Goal: Book appointment/travel/reservation

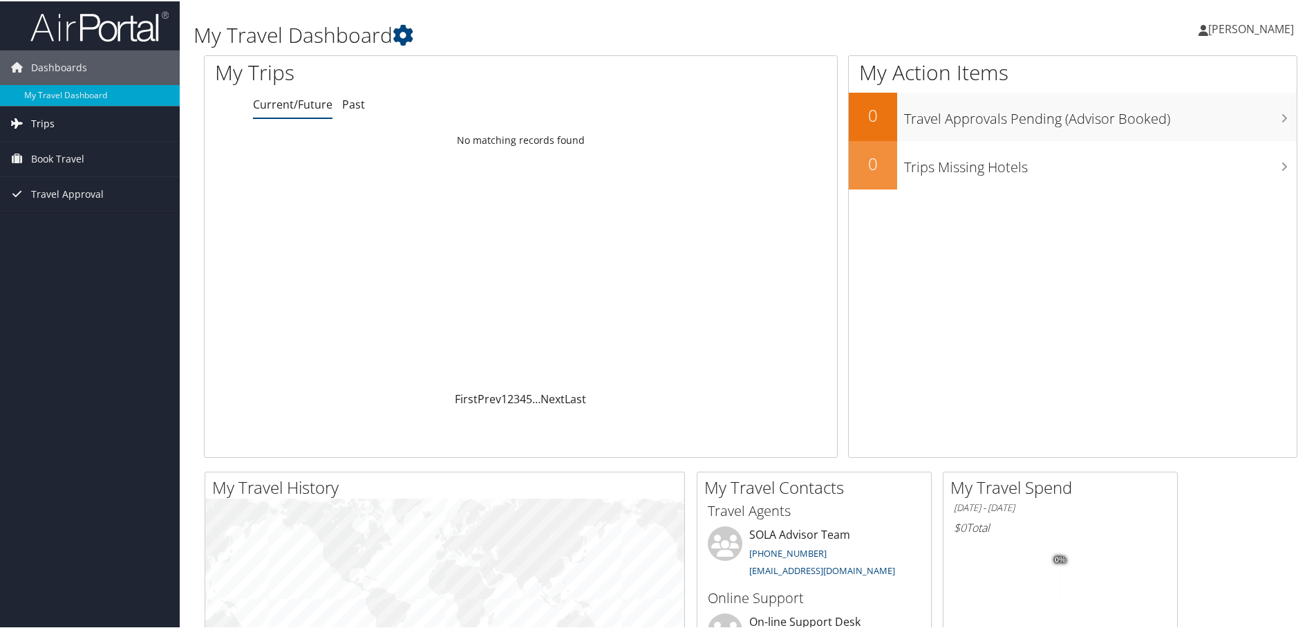
click at [39, 119] on span "Trips" at bounding box center [43, 122] width 24 height 35
click at [57, 217] on span "Book Travel" at bounding box center [57, 220] width 53 height 35
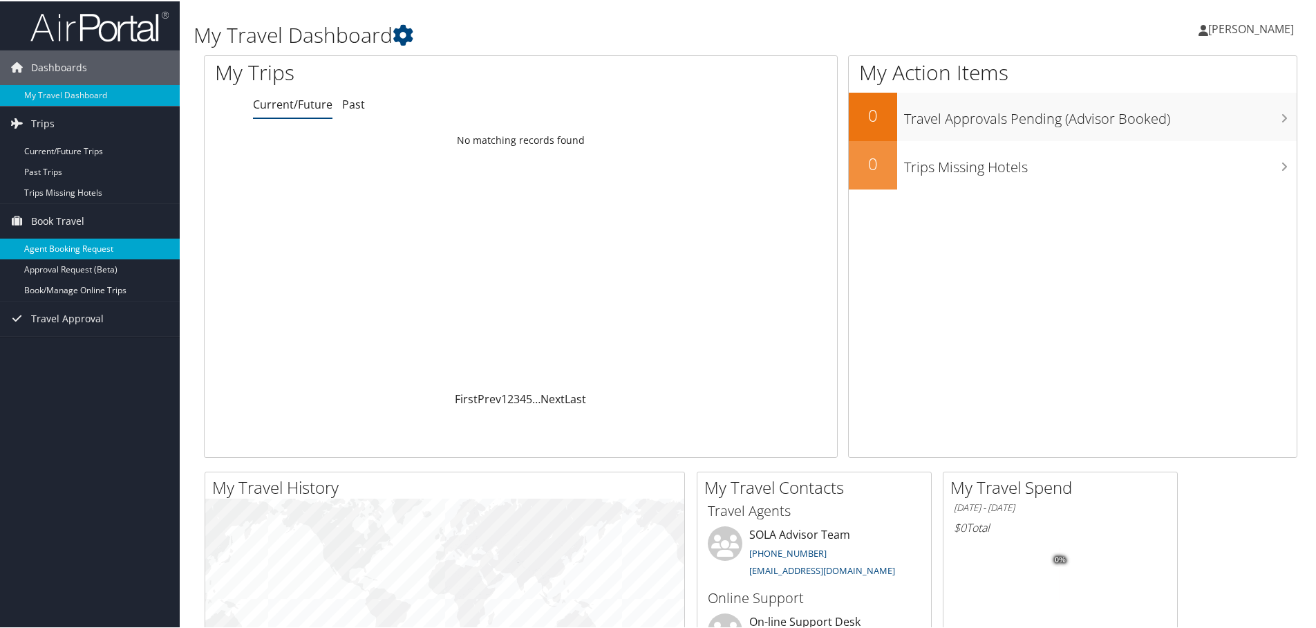
click at [73, 250] on link "Agent Booking Request" at bounding box center [90, 247] width 180 height 21
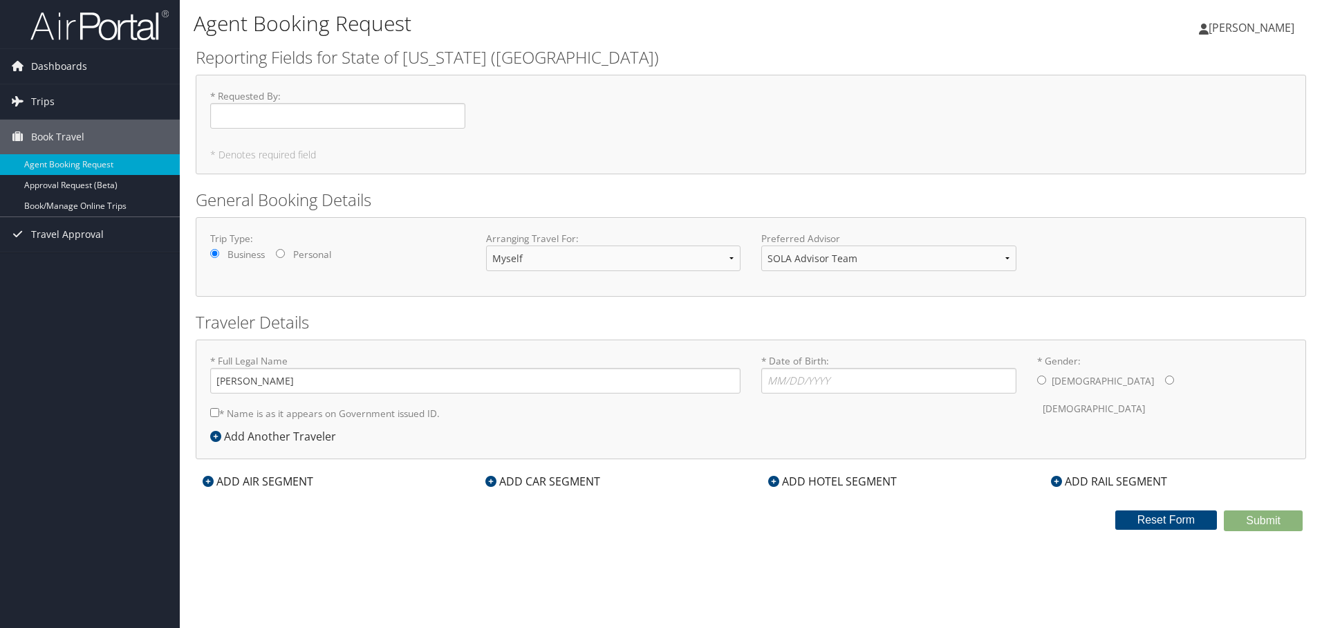
click at [1097, 263] on div "Trip Type: Business Personal Arranging Travel For: Myself Another Traveler Gues…" at bounding box center [751, 257] width 1102 height 50
click at [874, 388] on input "* Date of Birth: Invalid Date" at bounding box center [888, 381] width 255 height 26
type input "08/16/1977"
click at [1037, 379] on input "* Gender: Male Female" at bounding box center [1041, 379] width 9 height 9
radio input "true"
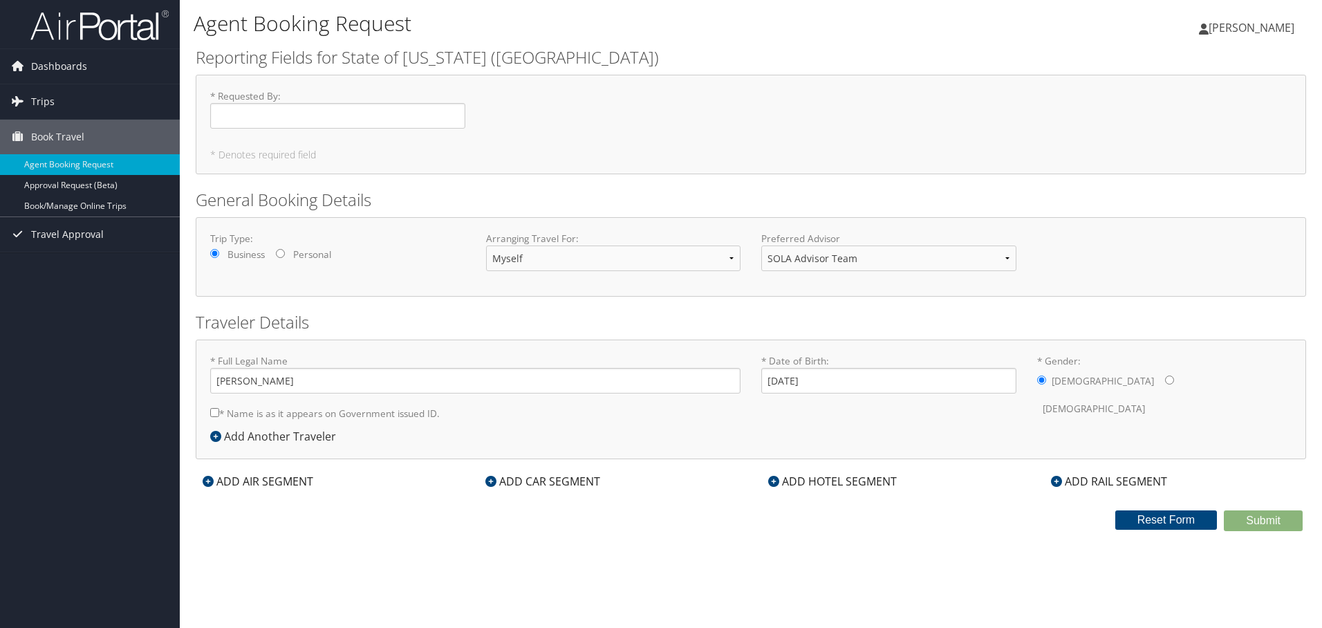
click at [1040, 382] on input "* Gender: Male Female" at bounding box center [1041, 379] width 9 height 9
click at [272, 106] on input "* Requested By : Required" at bounding box center [337, 116] width 255 height 26
type input "B"
click at [313, 115] on input "* Requested By : Required" at bounding box center [337, 116] width 255 height 26
type input "Brandon Winn"
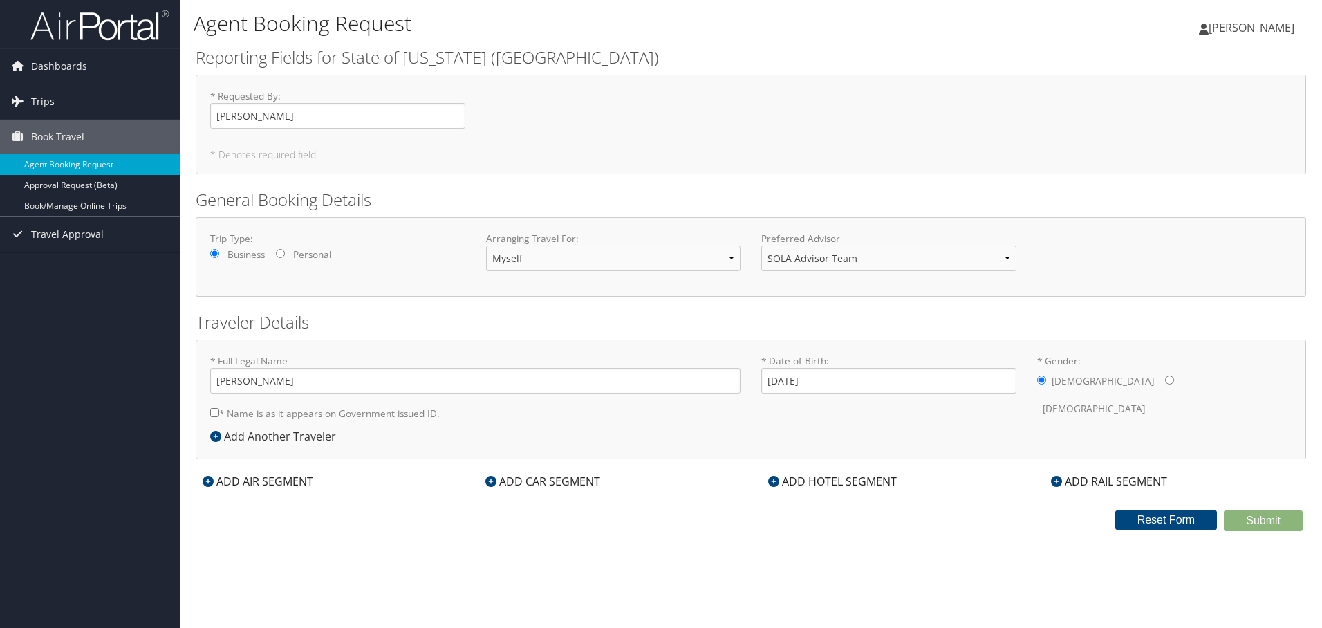
click at [615, 142] on div "* Requested By : Brandon Winn Required * Denotes required field" at bounding box center [751, 125] width 1110 height 100
click at [850, 376] on input "08/16/1977" at bounding box center [888, 381] width 255 height 26
click at [247, 479] on div "ADD AIR SEGMENT" at bounding box center [258, 481] width 124 height 17
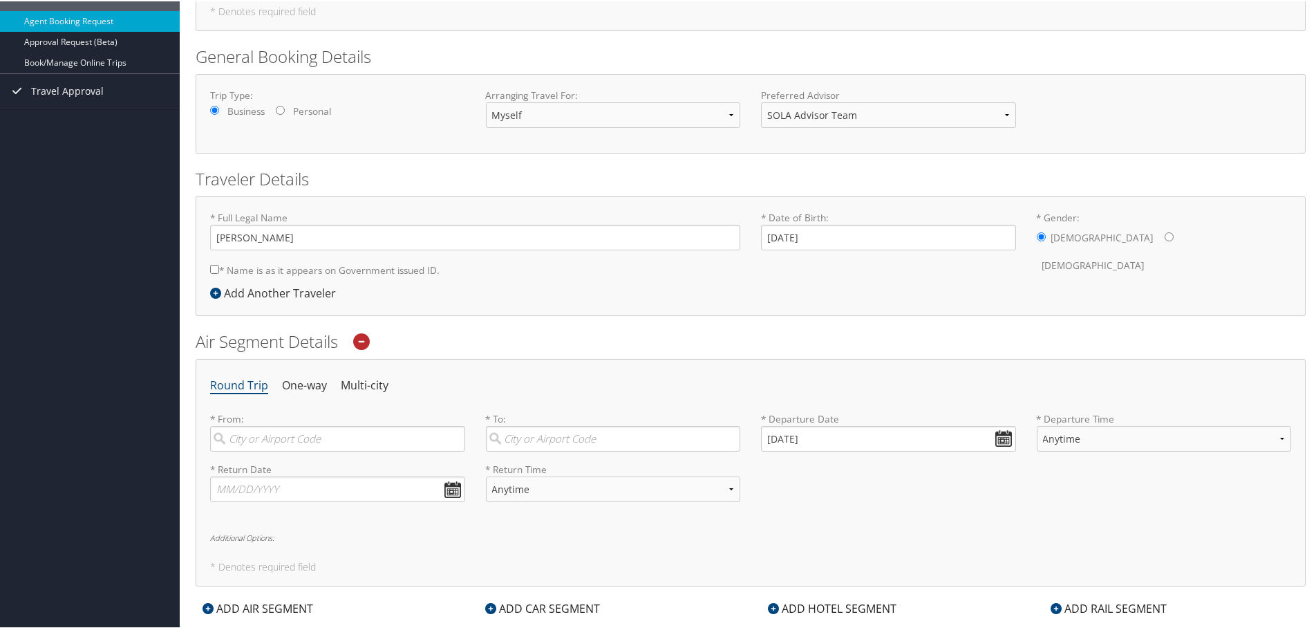
scroll to position [277, 0]
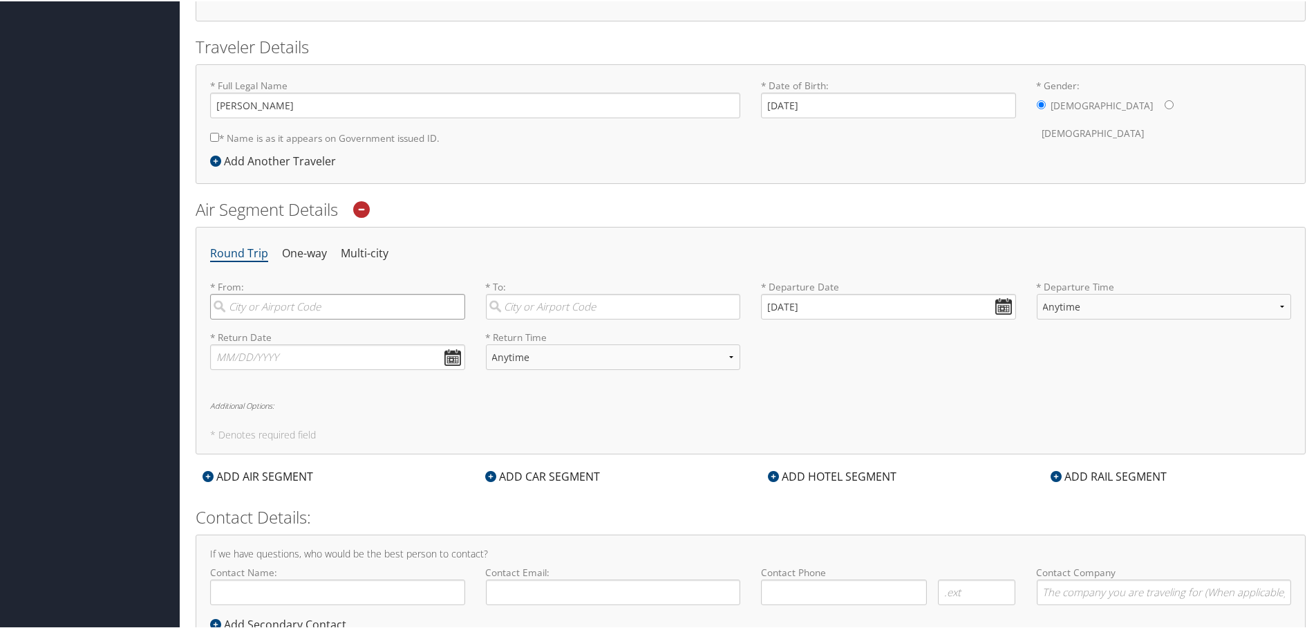
click at [344, 313] on input "search" at bounding box center [337, 305] width 255 height 26
click at [336, 334] on div "New Orleans (MSY null)" at bounding box center [339, 334] width 236 height 18
click at [336, 318] on input "msy" at bounding box center [337, 305] width 255 height 26
type input "New Orleans (MSY null)"
click at [581, 305] on input "search" at bounding box center [613, 305] width 255 height 26
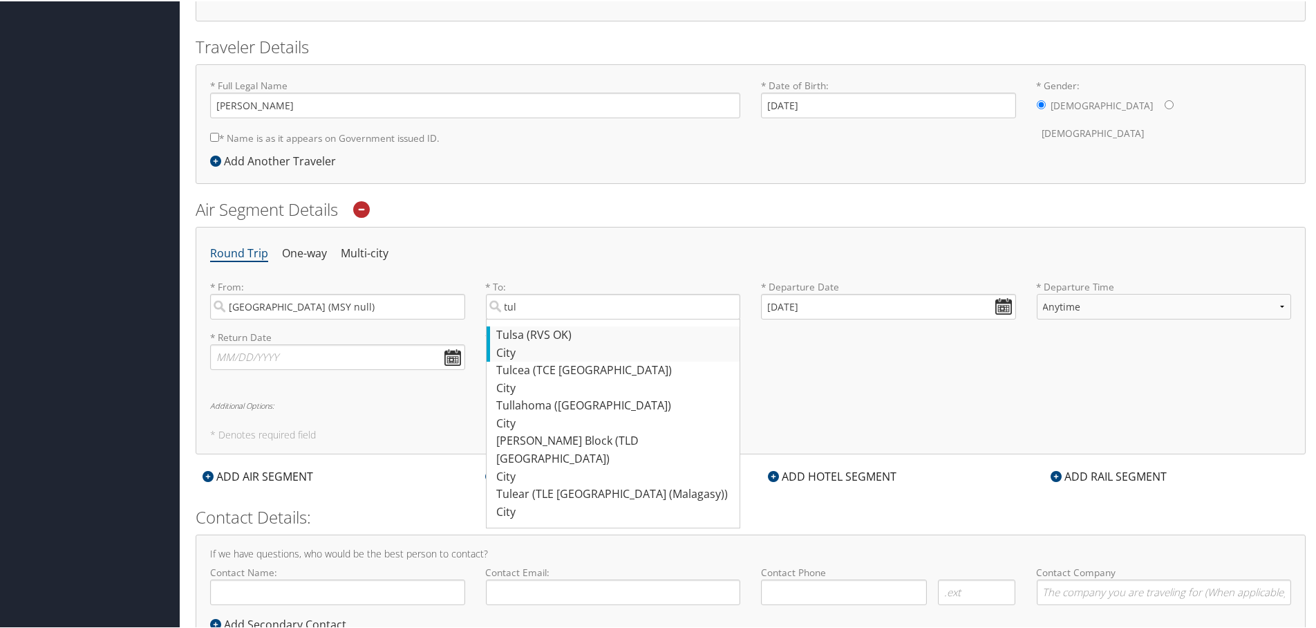
click at [597, 332] on div "Tulsa (RVS OK)" at bounding box center [615, 334] width 236 height 18
click at [597, 318] on input "tul" at bounding box center [613, 305] width 255 height 26
type input "Tulsa (RVS OK)"
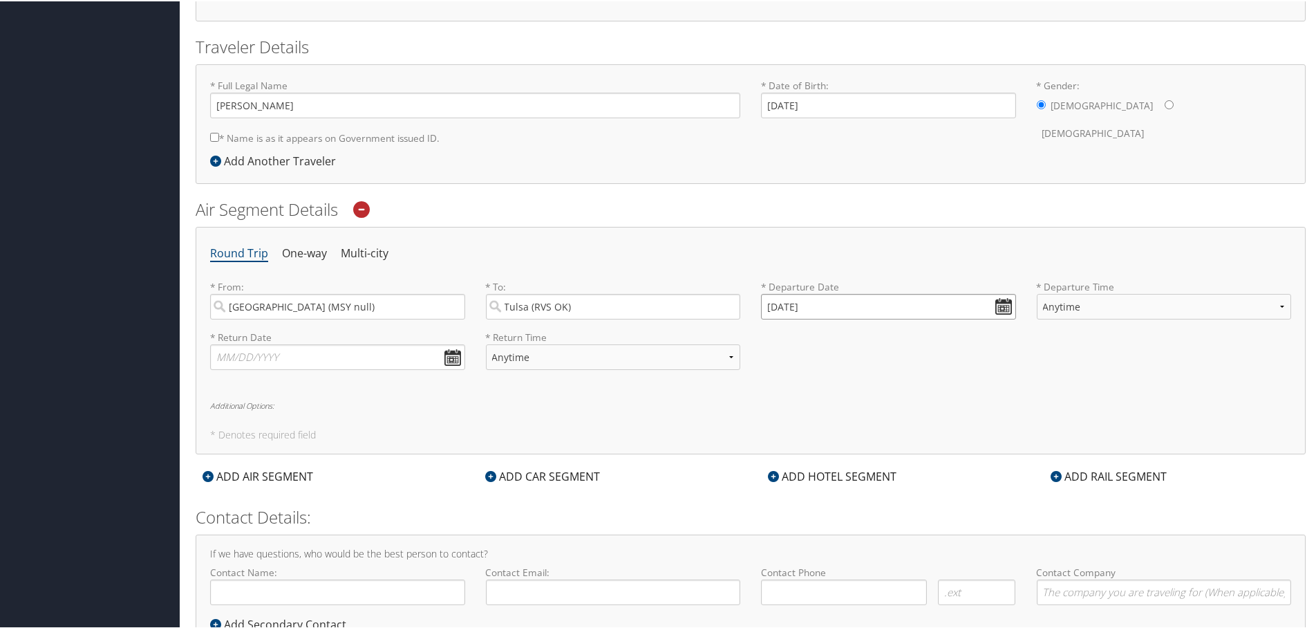
click at [997, 310] on input "10/03/2025" at bounding box center [888, 305] width 255 height 26
click at [897, 342] on th at bounding box center [897, 337] width 19 height 19
click at [801, 399] on td "3" at bounding box center [797, 397] width 19 height 19
type input "11/03/2025"
click at [460, 363] on input "text" at bounding box center [337, 356] width 255 height 26
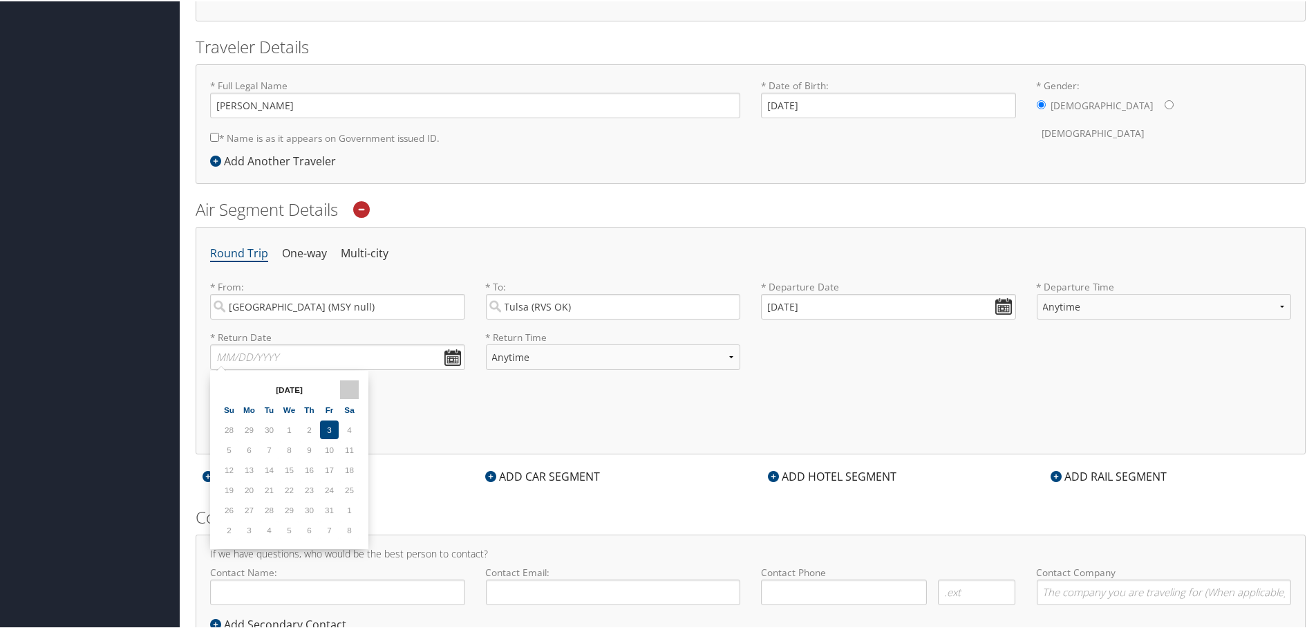
click at [350, 385] on th at bounding box center [349, 388] width 19 height 19
click at [315, 447] on td "6" at bounding box center [309, 448] width 19 height 19
type input "11/06/2025"
click at [720, 423] on div "Round Trip One-way Multi-city * From: New Orleans (MSY null) Required * To: Tul…" at bounding box center [751, 338] width 1110 height 227
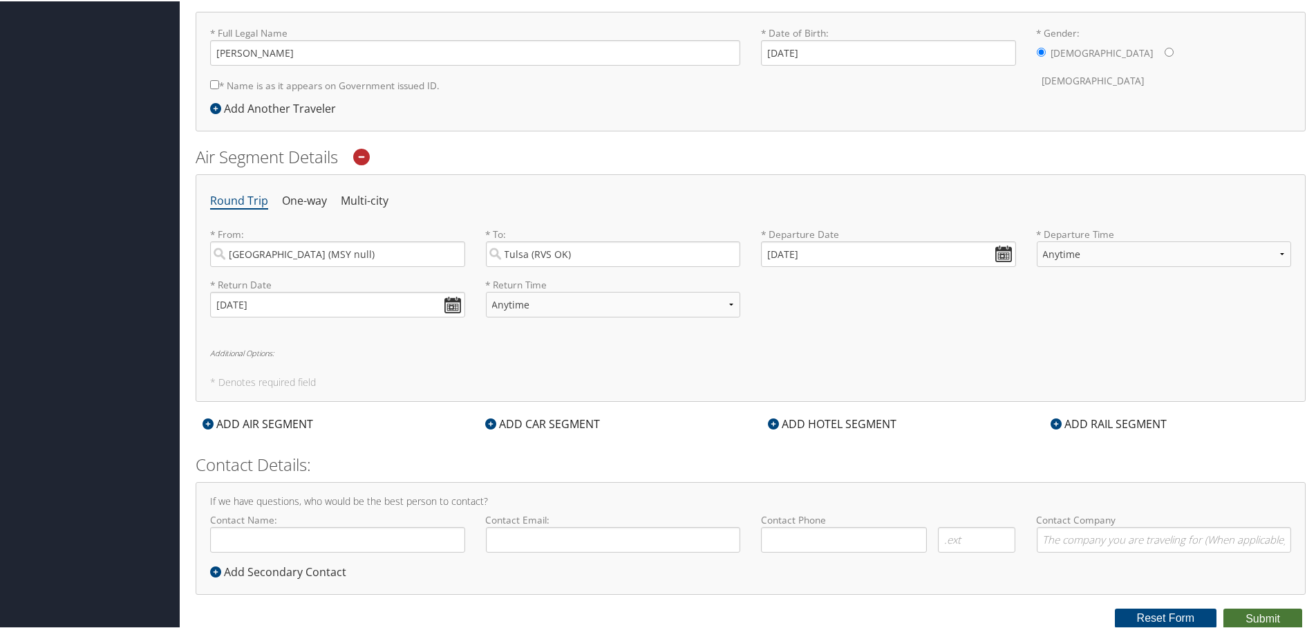
click at [1243, 617] on button "Submit" at bounding box center [1263, 617] width 79 height 21
click at [1233, 620] on button "Submit" at bounding box center [1263, 617] width 79 height 21
click at [1163, 620] on button "Reset Form" at bounding box center [1166, 616] width 102 height 19
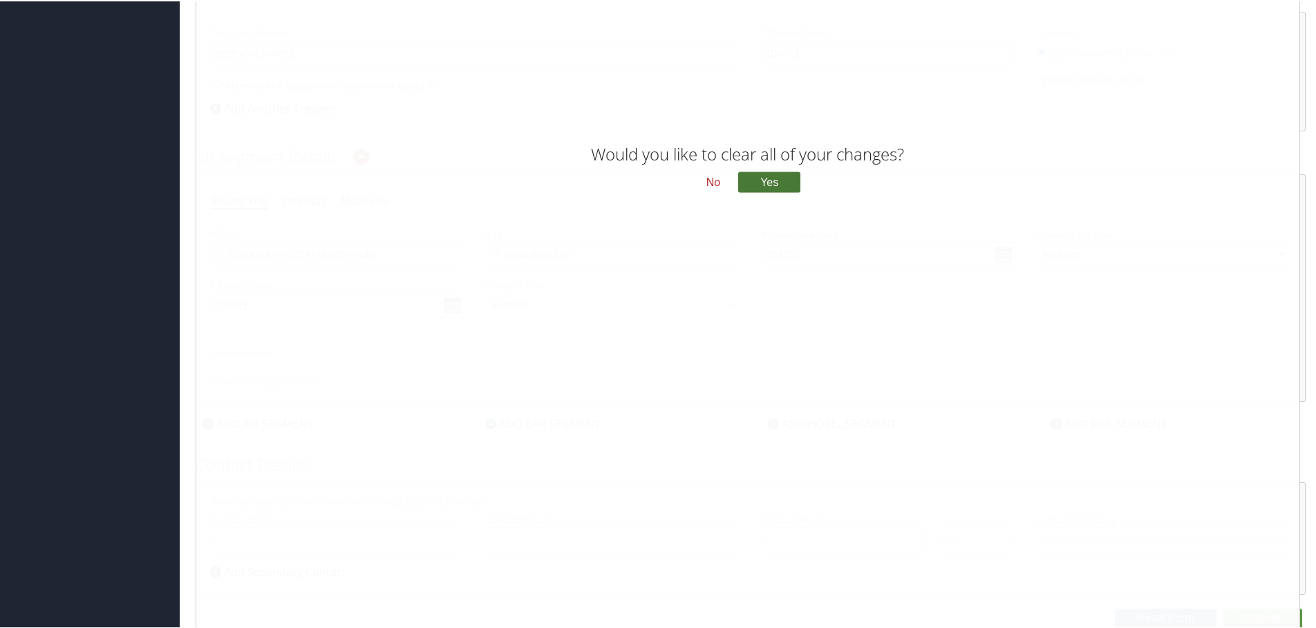
click at [769, 185] on button "Yes" at bounding box center [769, 181] width 62 height 21
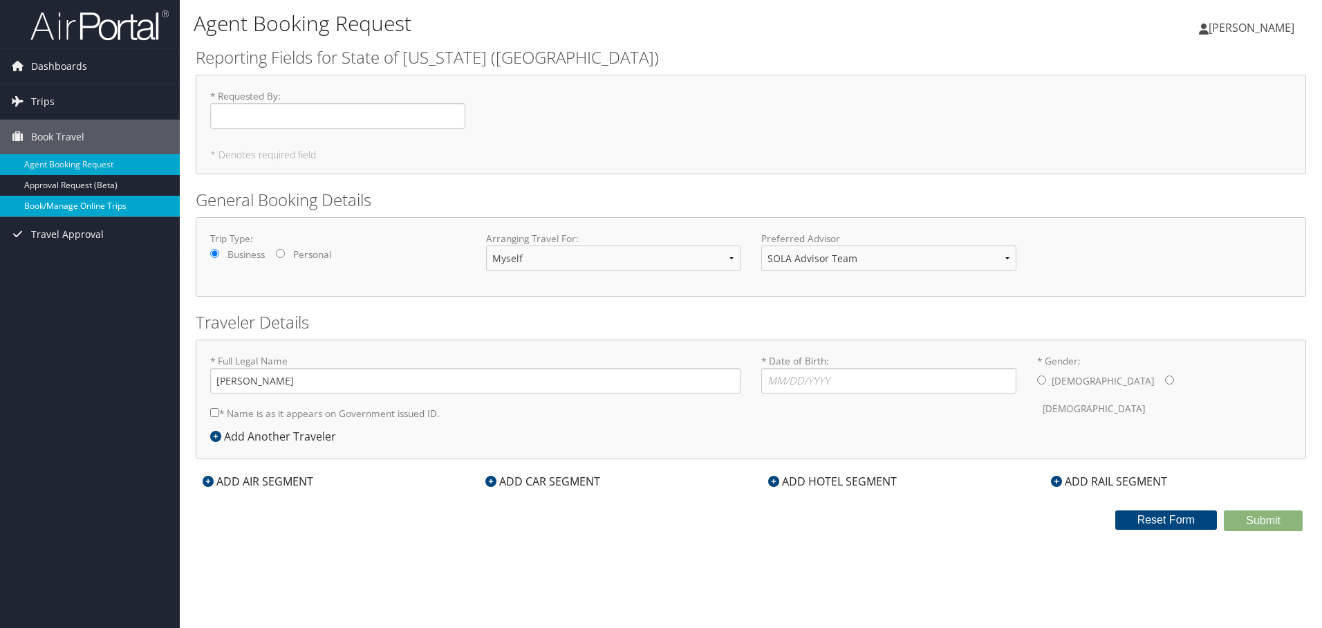
click at [84, 201] on link "Book/Manage Online Trips" at bounding box center [90, 206] width 180 height 21
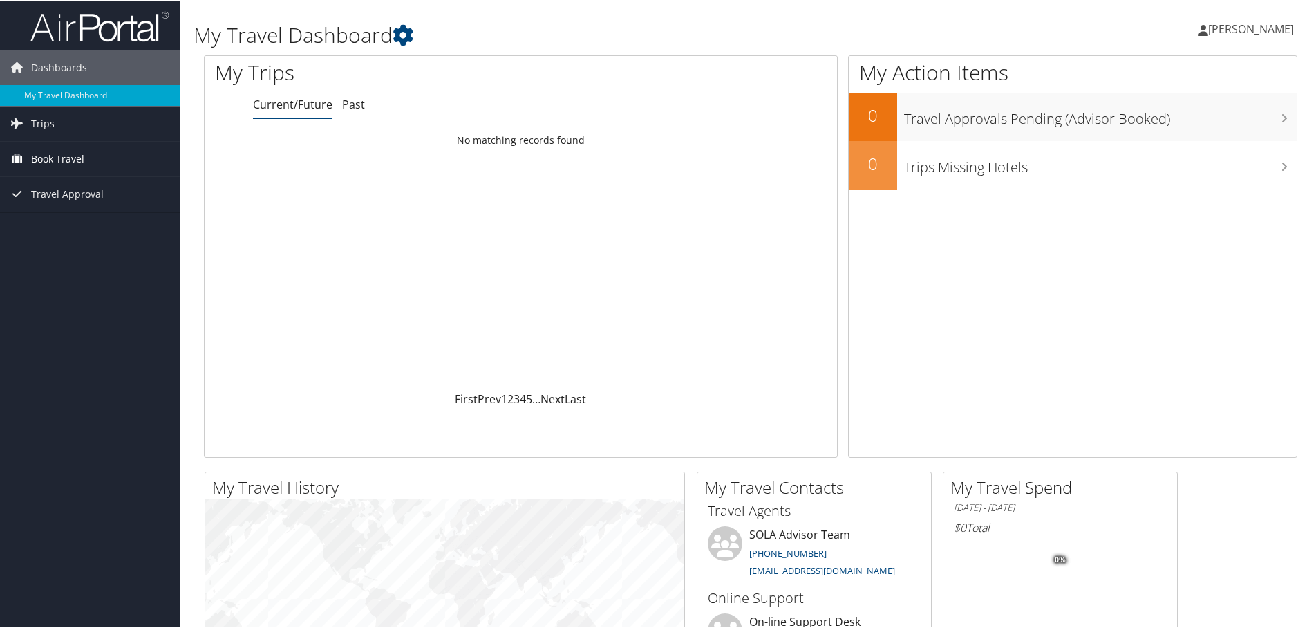
click at [65, 158] on span "Book Travel" at bounding box center [57, 157] width 53 height 35
click at [66, 235] on link "Book/Manage Online Trips" at bounding box center [90, 226] width 180 height 21
